Goal: Transaction & Acquisition: Purchase product/service

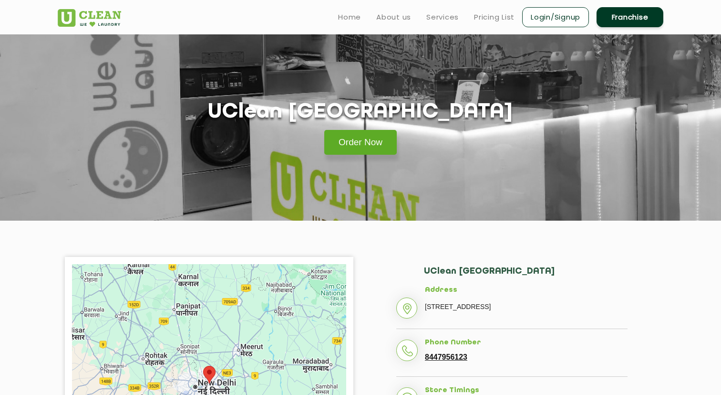
click at [347, 146] on link "Order Now" at bounding box center [360, 142] width 73 height 25
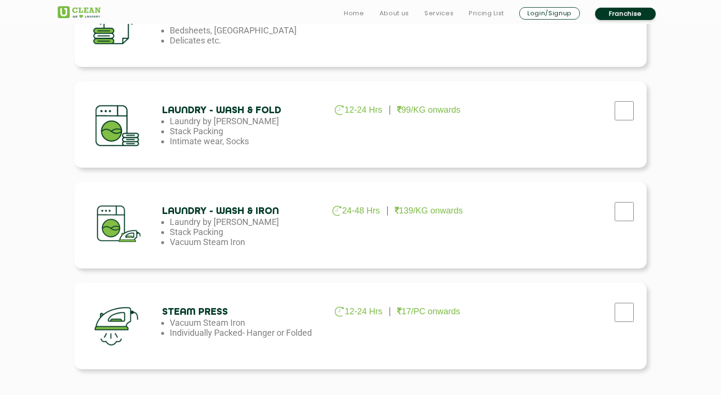
scroll to position [500, 0]
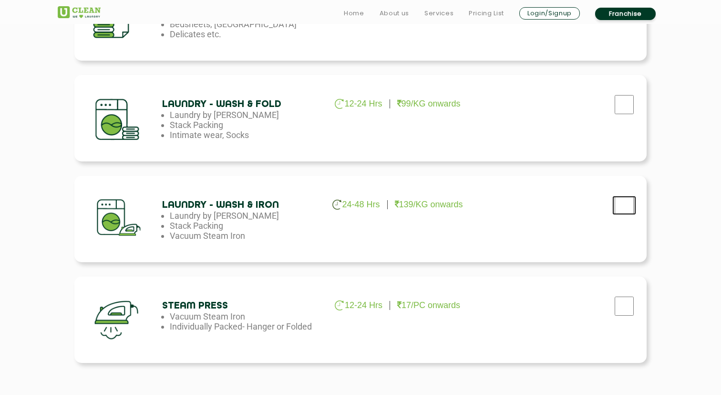
click at [629, 207] on input "checkbox" at bounding box center [625, 205] width 24 height 19
checkbox input "true"
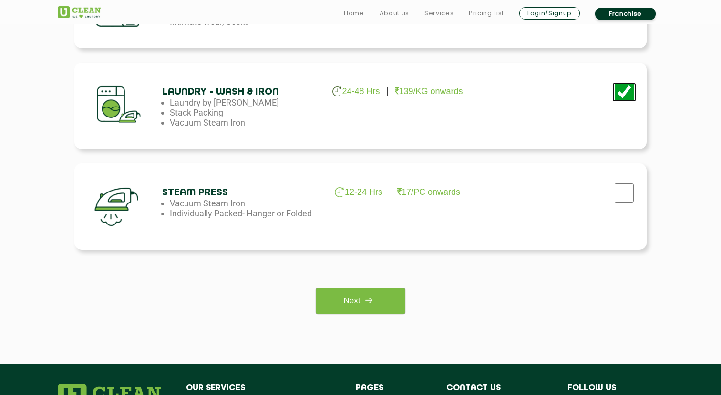
scroll to position [622, 0]
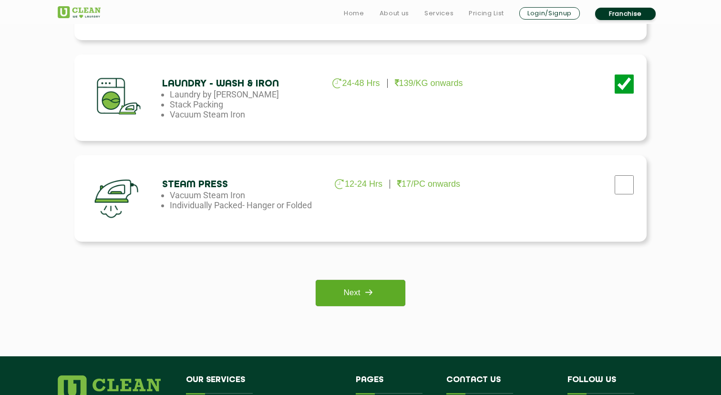
click at [390, 293] on link "Next" at bounding box center [360, 293] width 89 height 26
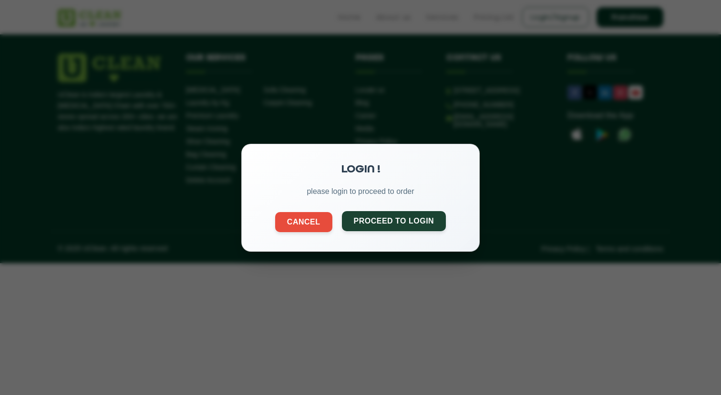
click at [388, 224] on button "Proceed to Login" at bounding box center [394, 220] width 104 height 20
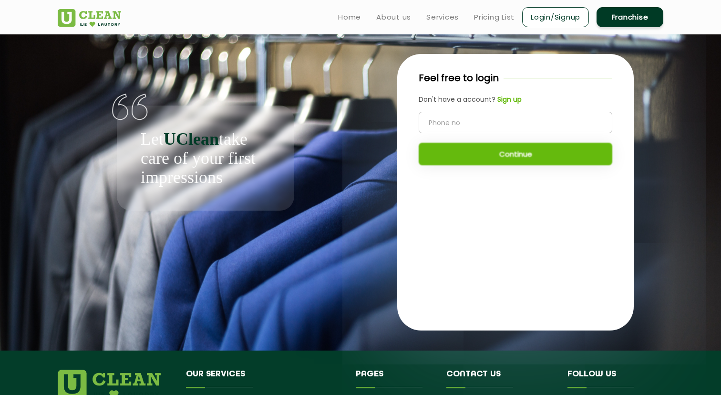
click at [471, 121] on input "tel" at bounding box center [516, 122] width 194 height 21
type input "7082960212"
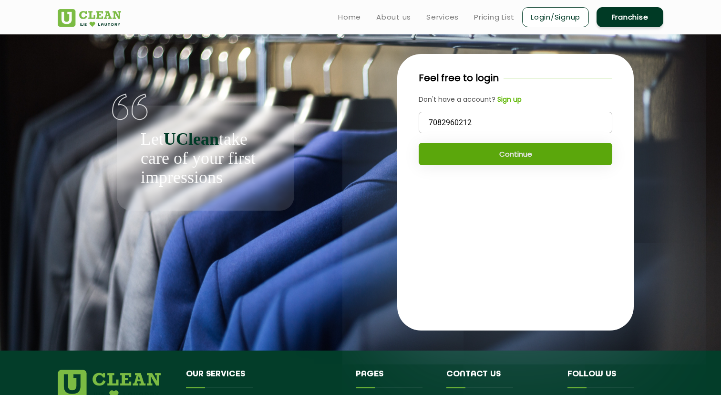
click at [475, 150] on button "Continue" at bounding box center [516, 154] width 194 height 22
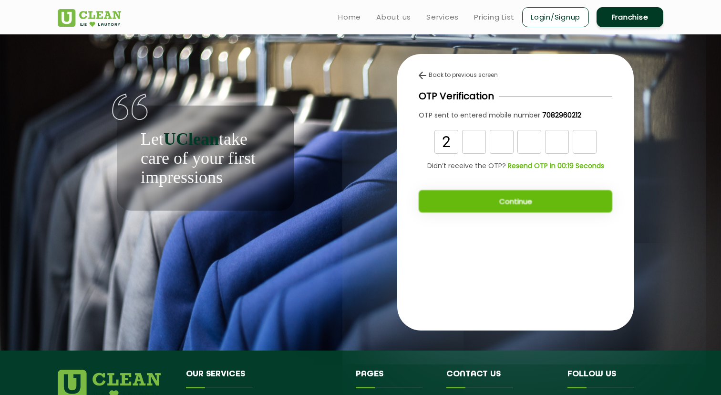
type input "2"
type input "4"
type input "1"
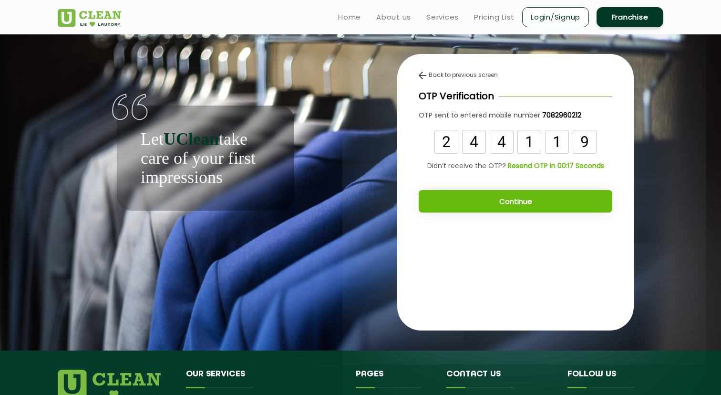
type input "9"
click at [563, 200] on button "Continue" at bounding box center [516, 201] width 194 height 22
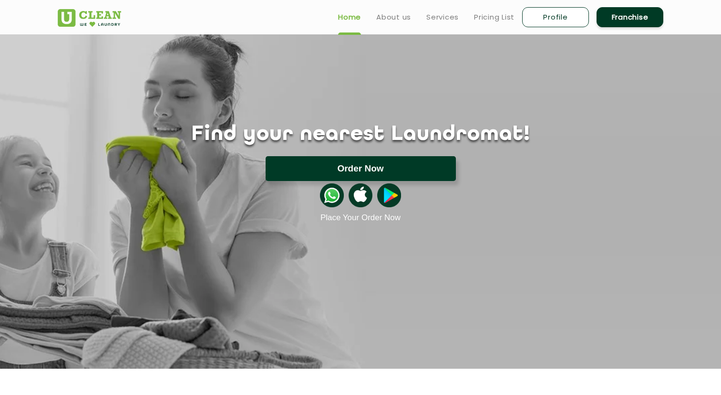
click at [422, 165] on button "Order Now" at bounding box center [361, 168] width 190 height 25
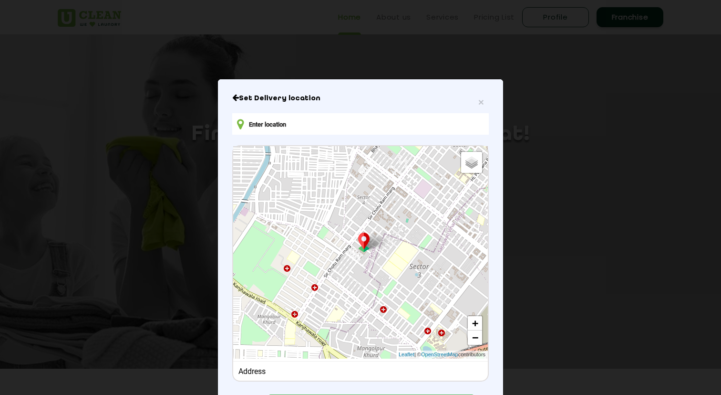
click at [339, 123] on input "text" at bounding box center [360, 123] width 257 height 21
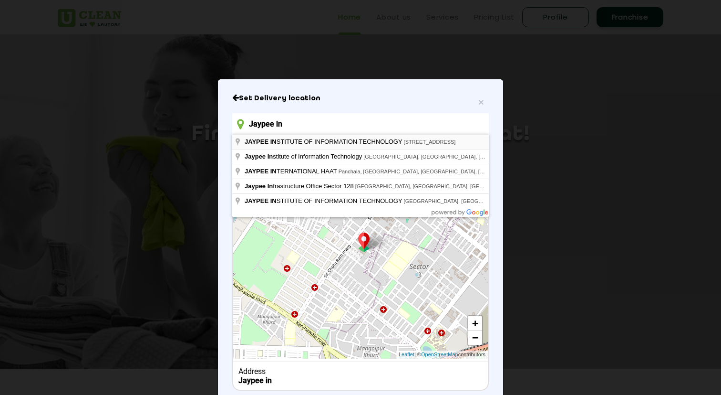
type input "JAYPEE INSTITUTE OF INFORMATION TECHNOLOGY, A Block, Block A, Industrial Area, …"
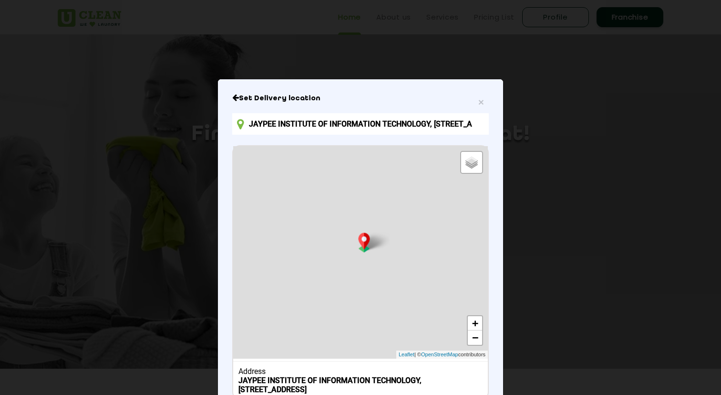
scroll to position [67, 0]
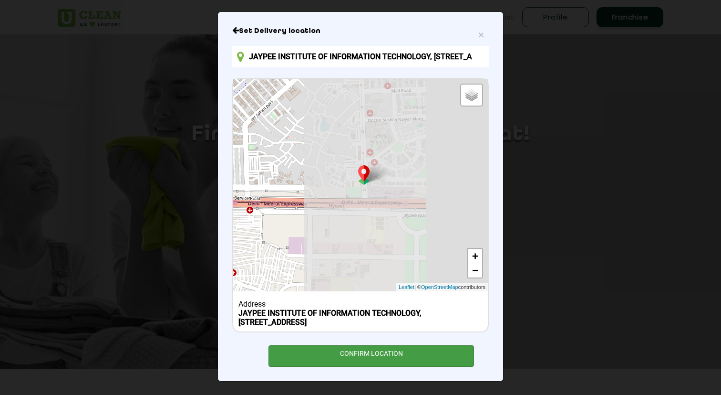
click at [391, 352] on div "CONFIRM LOCATION" at bounding box center [372, 355] width 206 height 21
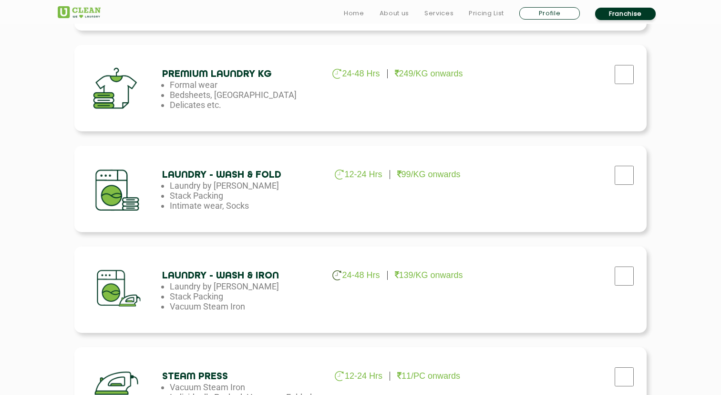
scroll to position [433, 0]
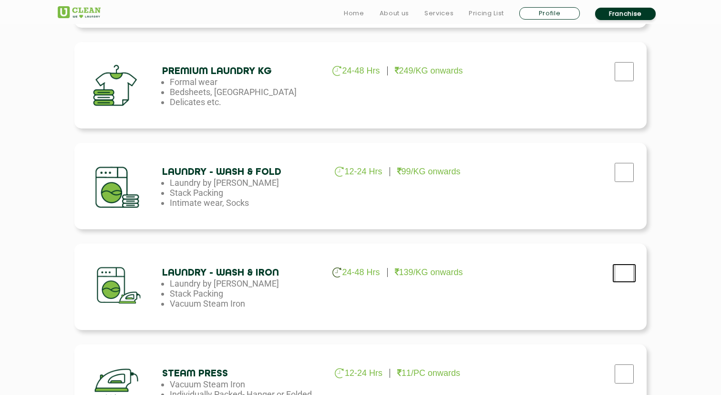
click at [621, 266] on input "checkbox" at bounding box center [625, 272] width 24 height 19
checkbox input "true"
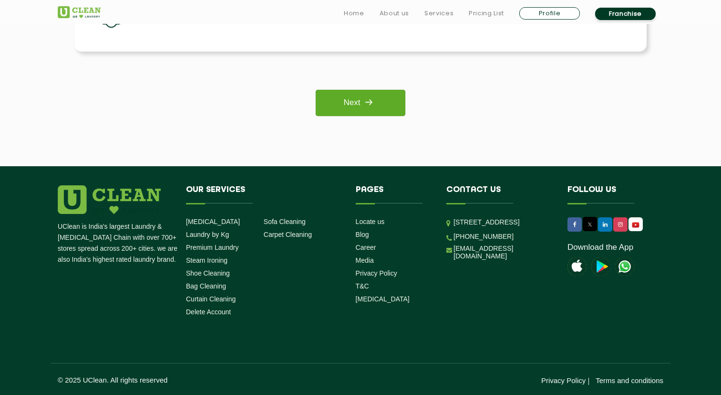
click at [394, 111] on link "Next" at bounding box center [360, 103] width 89 height 26
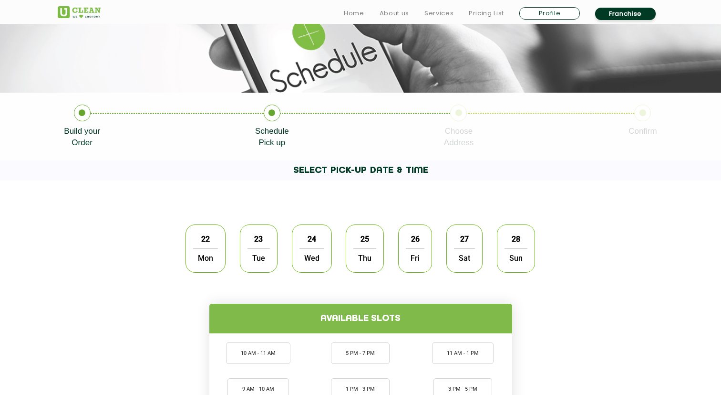
scroll to position [135, 0]
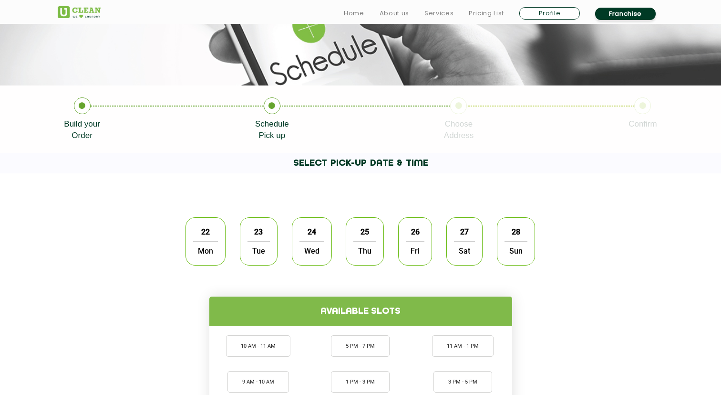
click at [194, 253] on span "Mon" at bounding box center [205, 250] width 25 height 19
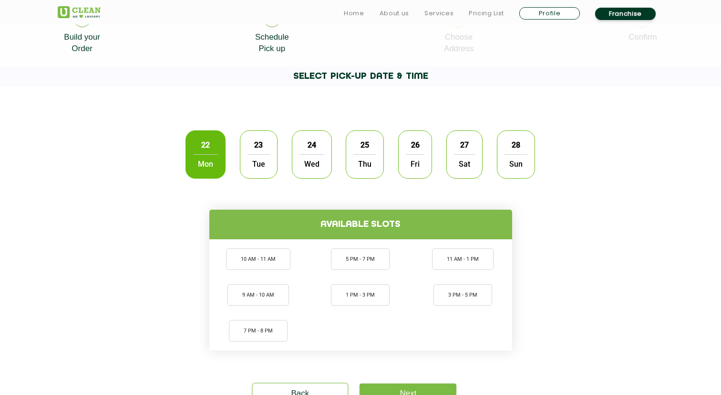
scroll to position [226, 0]
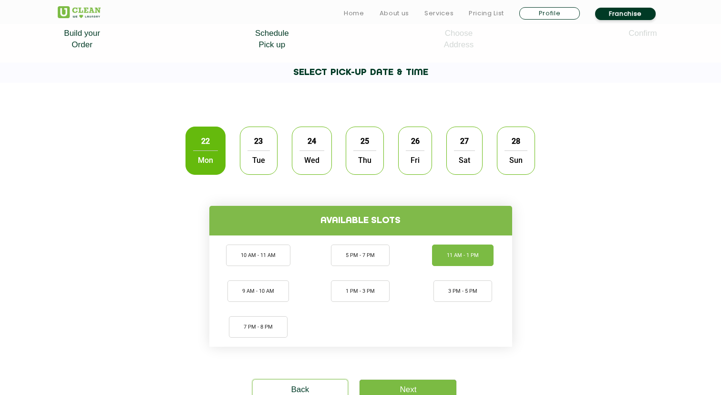
click at [466, 262] on li "11 AM - 1 PM" at bounding box center [463, 254] width 62 height 21
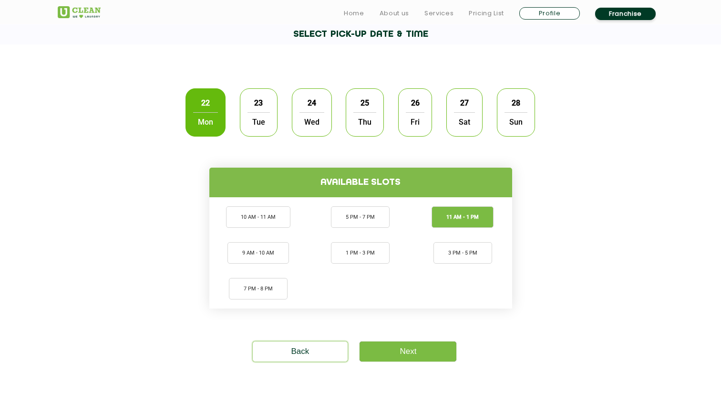
scroll to position [276, 0]
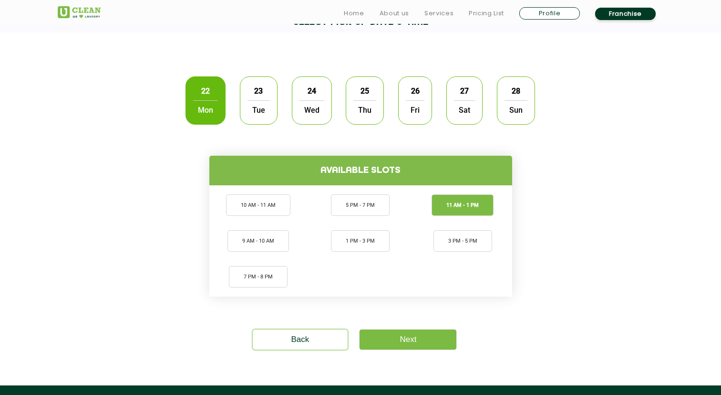
click at [420, 348] on section "22 Mon 23 Tue 24 Wed 25 Thu 26 Fri 27 Sat 28 Sun Available slots 10 AM - 11 AM …" at bounding box center [360, 208] width 721 height 353
click at [420, 342] on link "Next" at bounding box center [408, 339] width 97 height 20
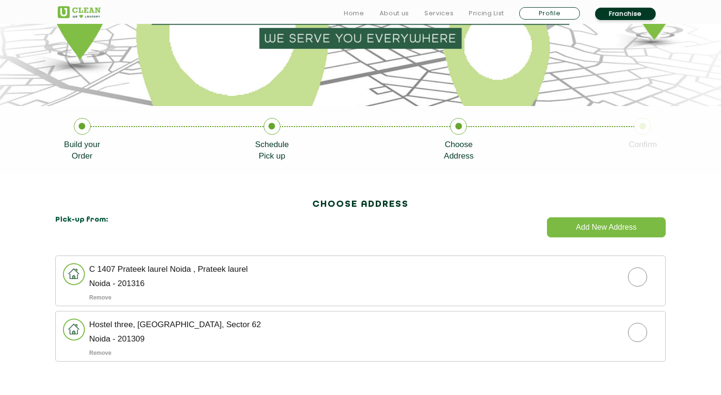
scroll to position [115, 0]
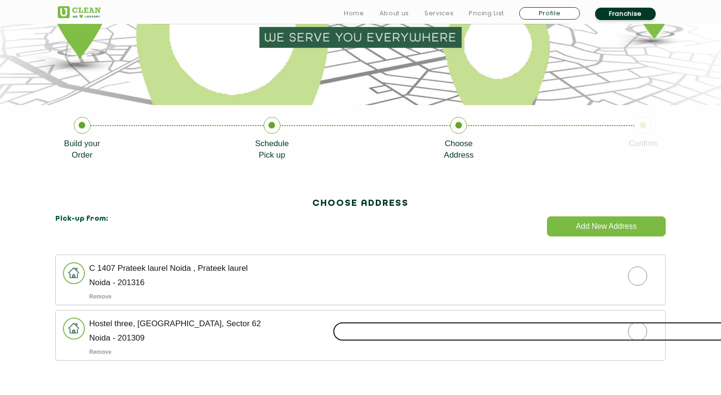
click at [637, 334] on input "radio" at bounding box center [638, 331] width 610 height 19
radio input "true"
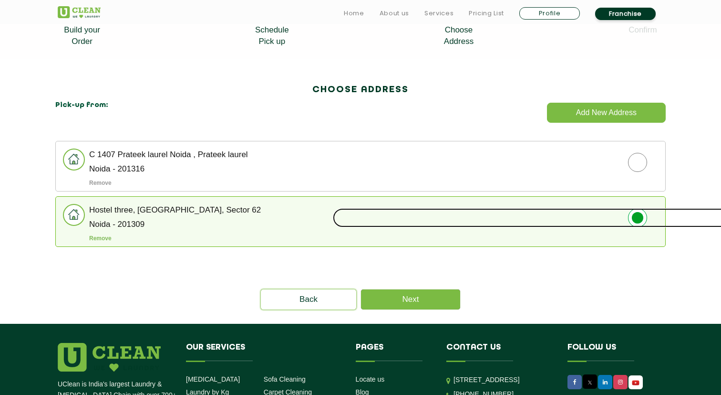
scroll to position [234, 0]
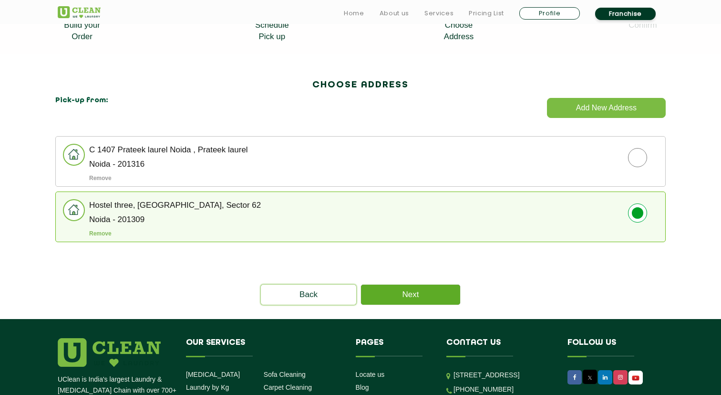
click at [423, 293] on link "Next" at bounding box center [410, 294] width 99 height 20
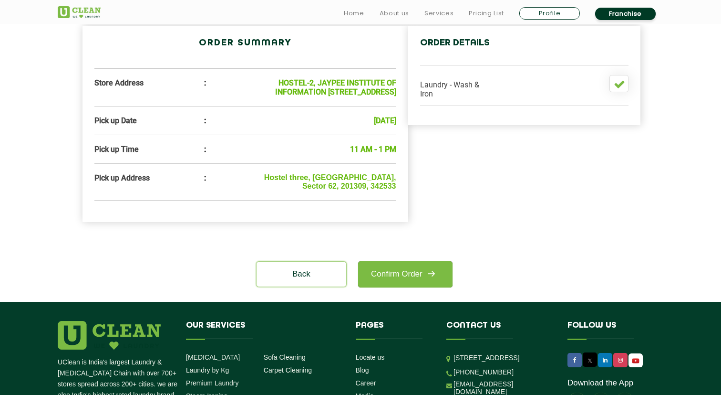
scroll to position [320, 0]
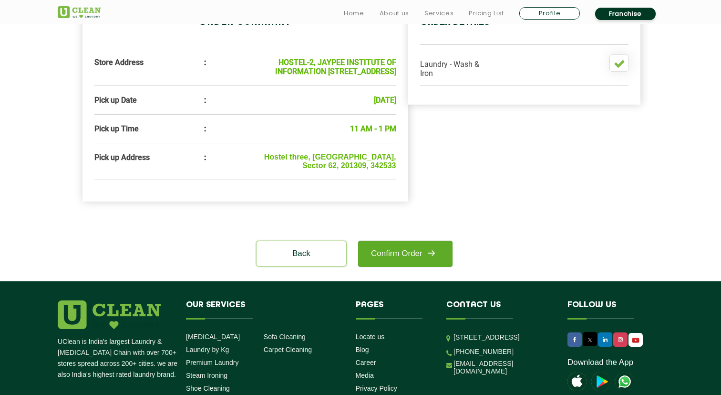
click at [412, 267] on link "Confirm Order" at bounding box center [405, 253] width 94 height 26
